Goal: Find specific page/section: Find specific page/section

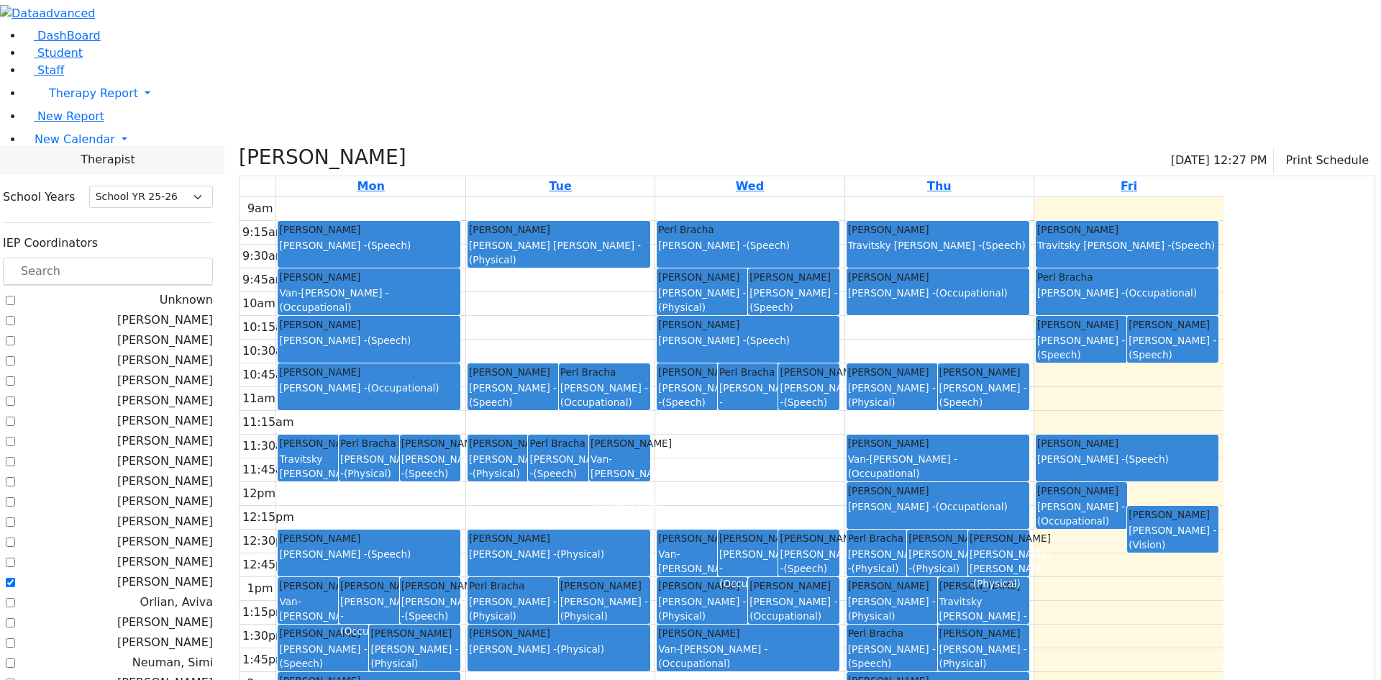
select select "212"
click at [49, 60] on span "Student" at bounding box center [59, 53] width 45 height 14
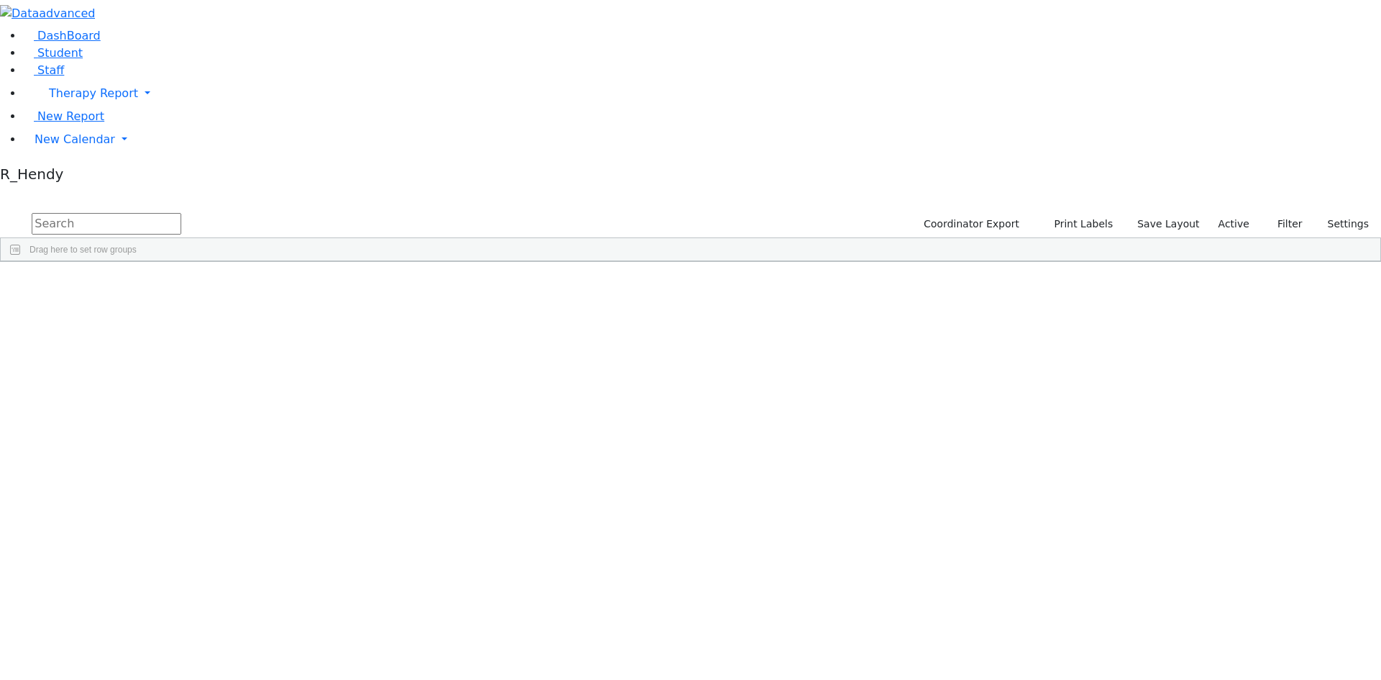
click at [1368, 341] on span "button" at bounding box center [1374, 347] width 12 height 12
click at [1225, 481] on span at bounding box center [1231, 487] width 12 height 12
click at [1227, 570] on input "checkbox" at bounding box center [1233, 576] width 12 height 12
click at [1227, 639] on input "checkbox" at bounding box center [1233, 645] width 12 height 12
click at [1037, 627] on div "6511238 [PERSON_NAME] [DATE] Unknown HR The Preschool Half-Day Kiryas [PERSON_N…" at bounding box center [519, 637] width 1036 height 20
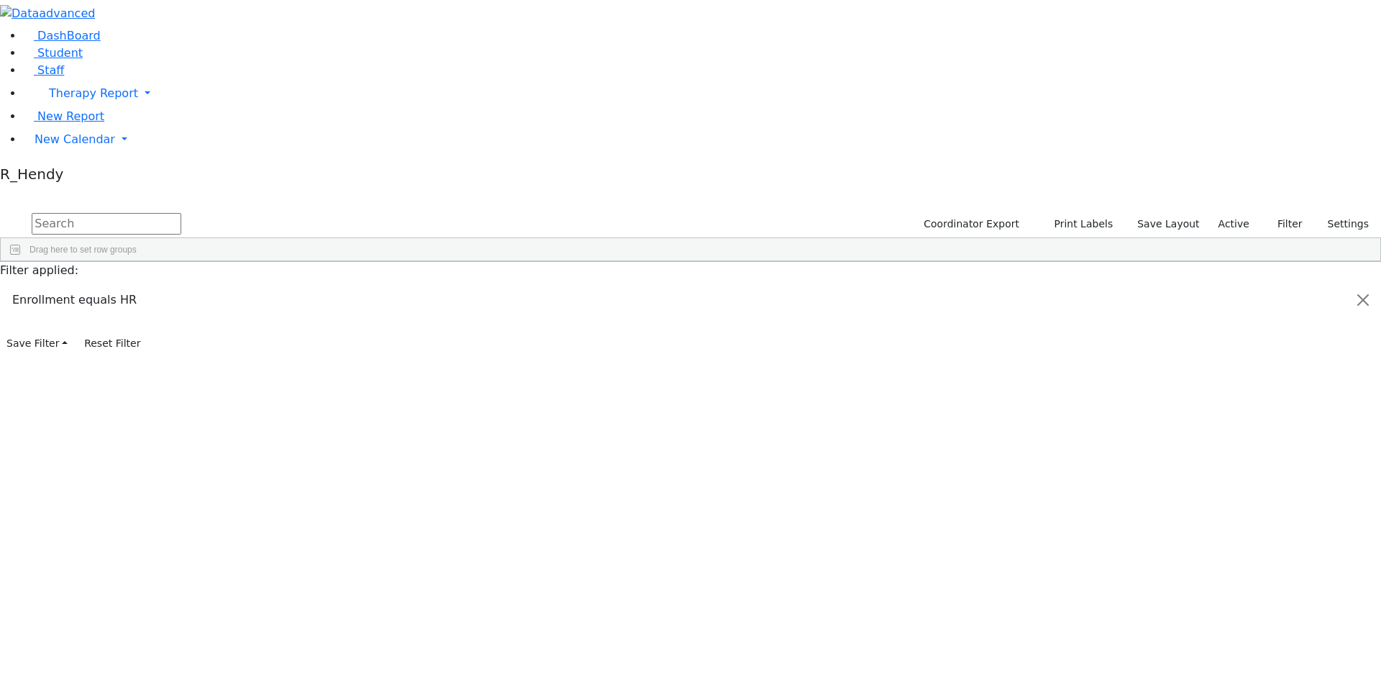
click at [1225, 481] on span at bounding box center [1231, 487] width 12 height 12
click at [1368, 293] on span "Columns" at bounding box center [1373, 310] width 10 height 34
click at [1368, 355] on span "Filters" at bounding box center [1373, 367] width 10 height 24
click at [1368, 341] on span "button" at bounding box center [1374, 347] width 12 height 12
click at [183, 345] on div "Bleich" at bounding box center [138, 355] width 91 height 20
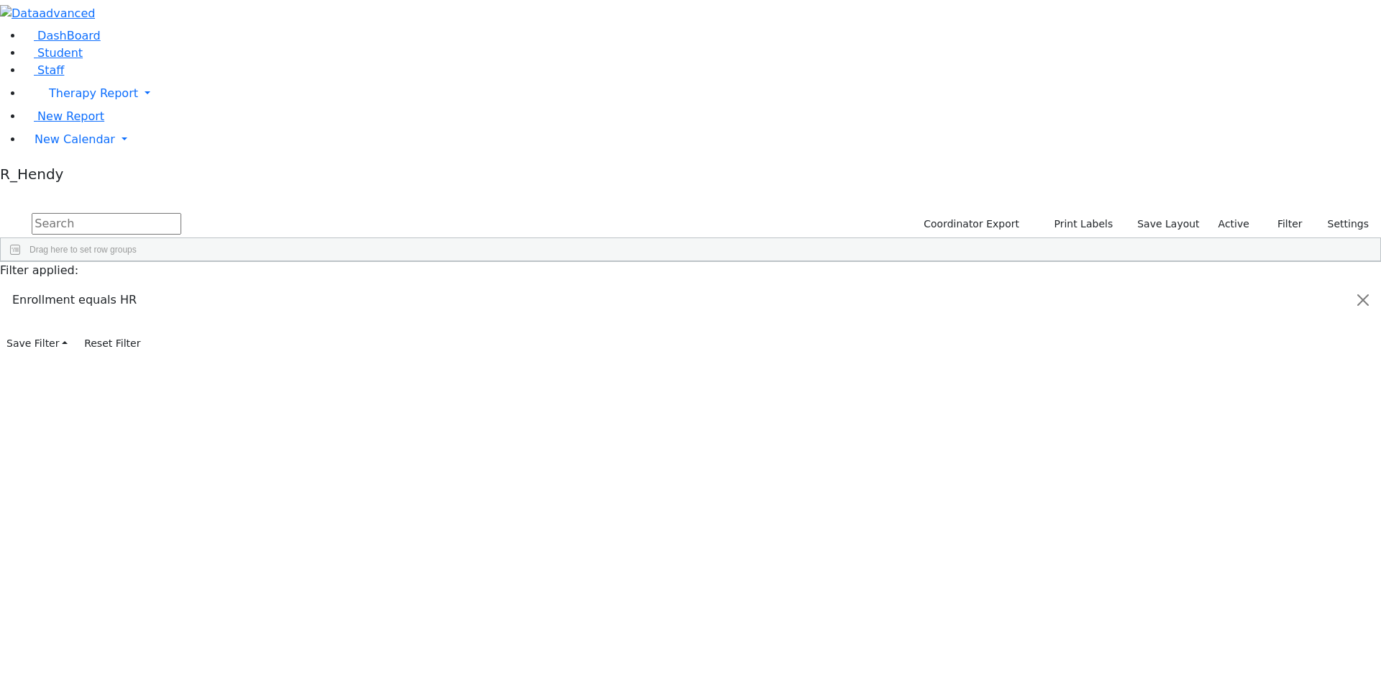
click at [818, 345] on div "[PERSON_NAME]" at bounding box center [772, 355] width 91 height 20
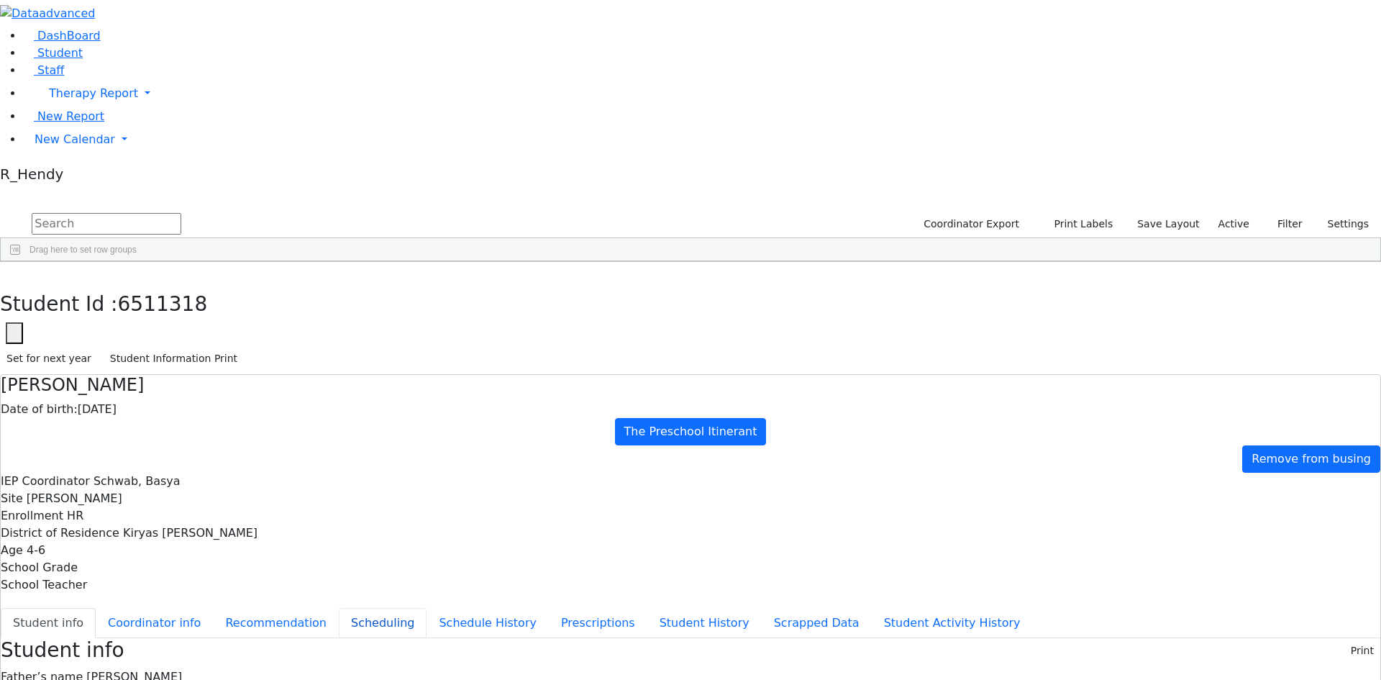
click at [339, 608] on button "Scheduling" at bounding box center [383, 623] width 88 height 30
click at [21, 262] on button "button" at bounding box center [10, 277] width 21 height 30
click at [274, 365] on div "Fishel" at bounding box center [228, 375] width 91 height 20
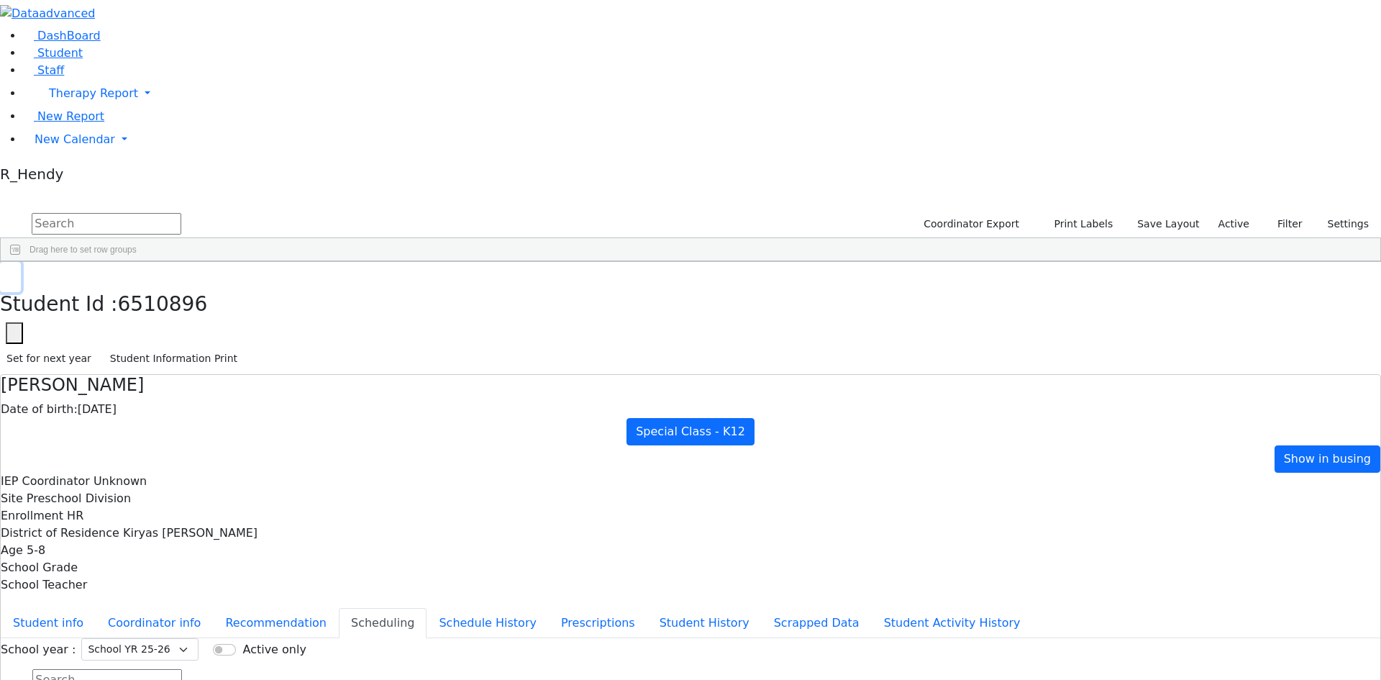
click at [21, 262] on button "button" at bounding box center [10, 277] width 21 height 30
click at [455, 527] on div "Unknown" at bounding box center [410, 537] width 91 height 20
click at [455, 483] on div "Unknown" at bounding box center [410, 493] width 91 height 20
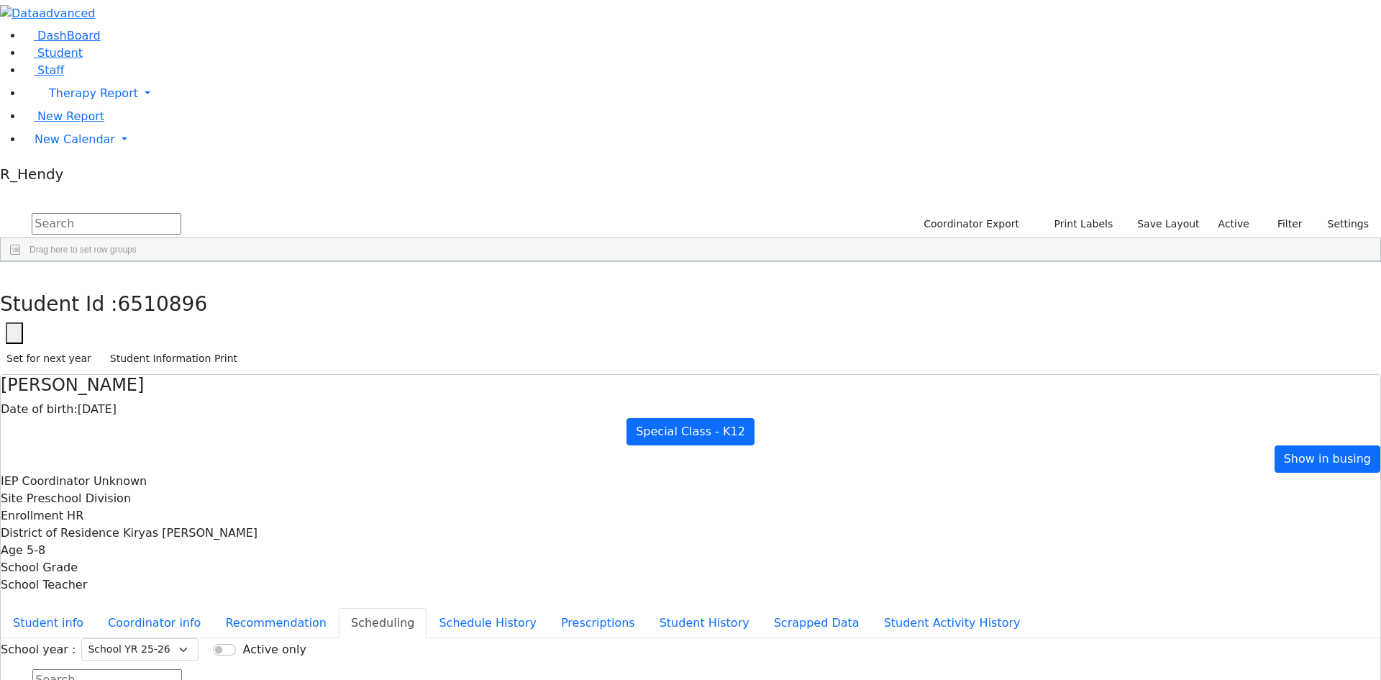
click at [455, 573] on div "[PERSON_NAME]" at bounding box center [410, 583] width 91 height 20
